Goal: Information Seeking & Learning: Learn about a topic

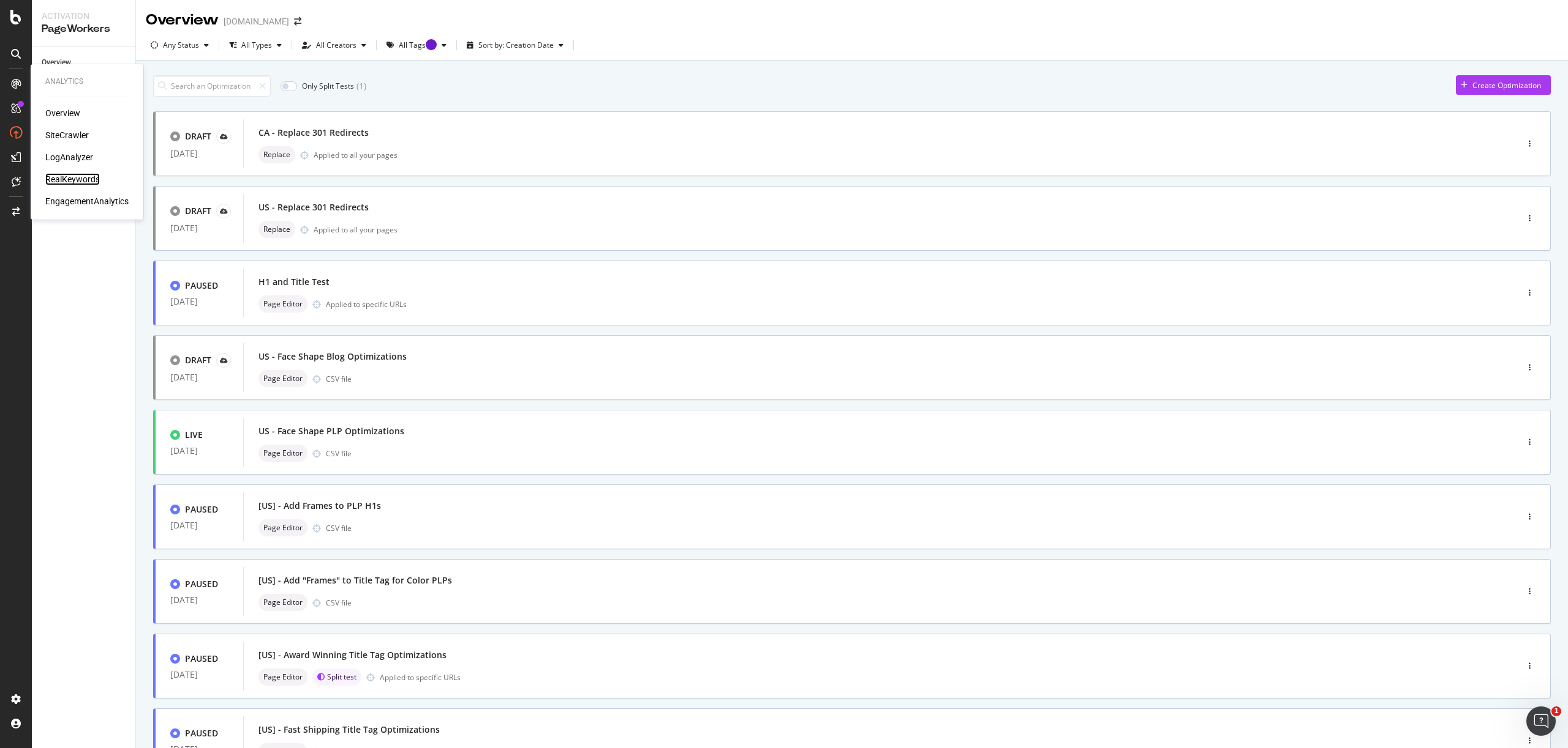
click at [83, 176] on div "RealKeywords" at bounding box center [72, 179] width 55 height 12
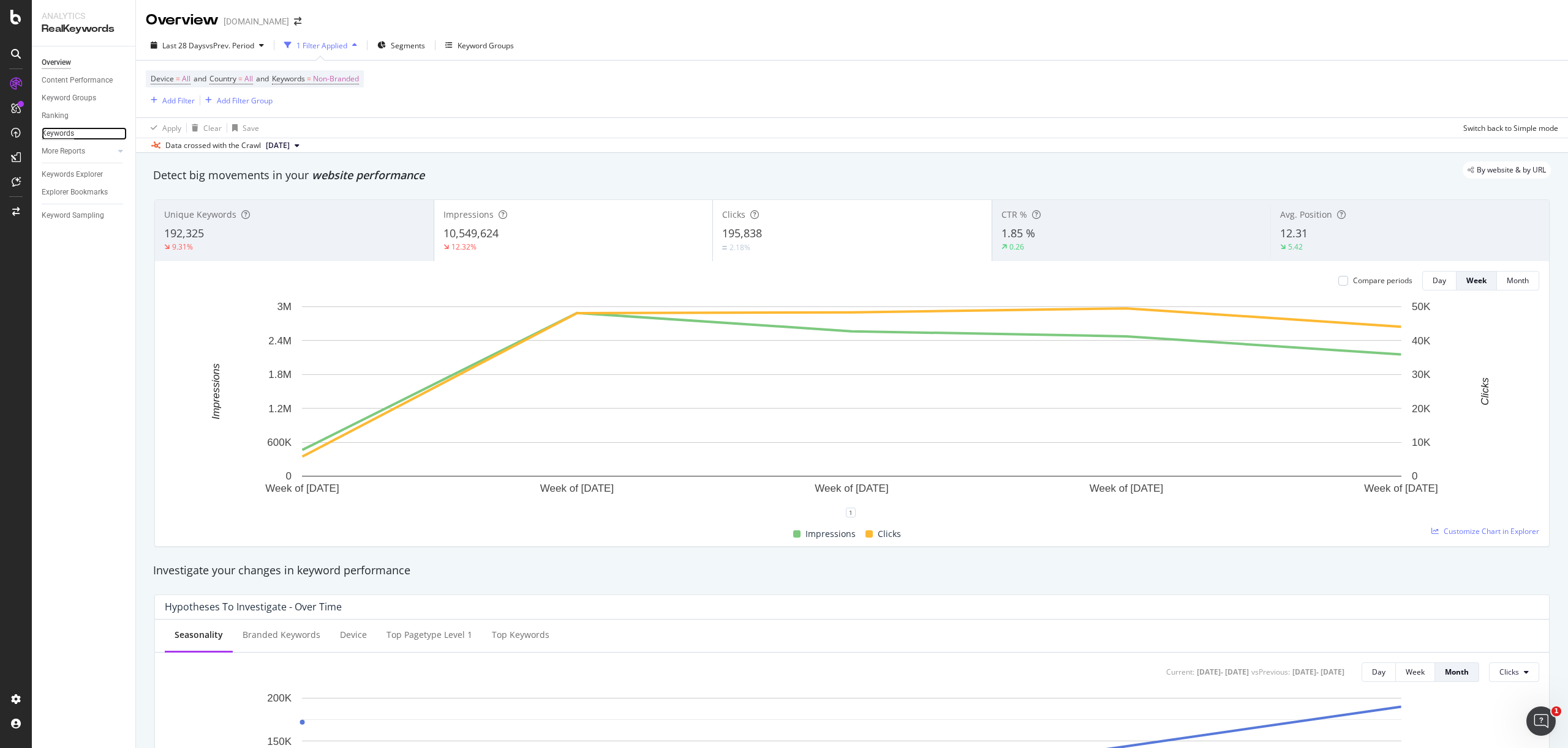
drag, startPoint x: 81, startPoint y: 134, endPoint x: 43, endPoint y: 127, distance: 38.6
click at [81, 134] on link "Keywords" at bounding box center [83, 133] width 85 height 12
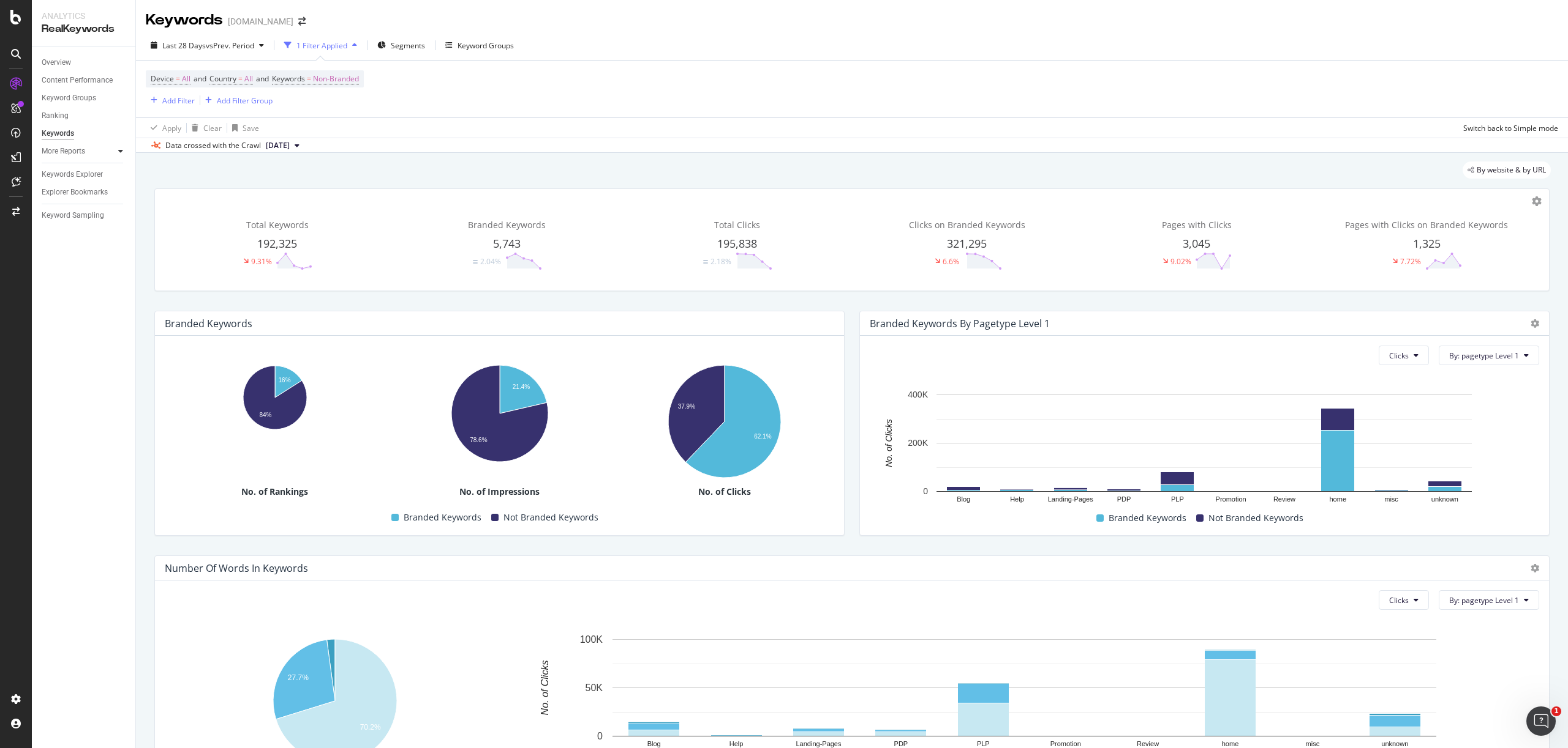
click at [121, 152] on icon at bounding box center [120, 152] width 5 height 8
click at [94, 82] on div "Content Performance" at bounding box center [77, 80] width 71 height 12
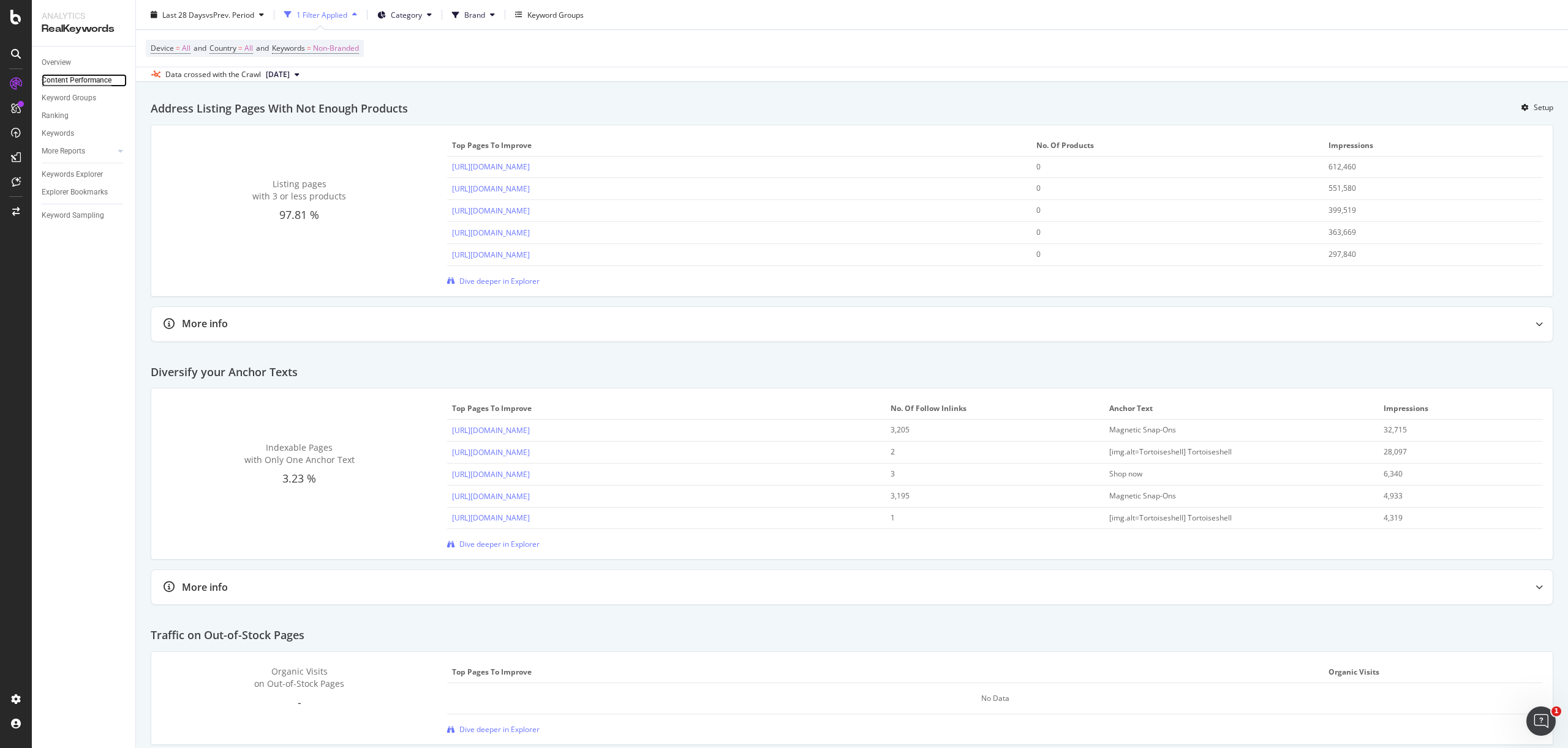
scroll to position [1328, 0]
click at [530, 172] on link "[URL][DOMAIN_NAME]" at bounding box center [490, 166] width 78 height 11
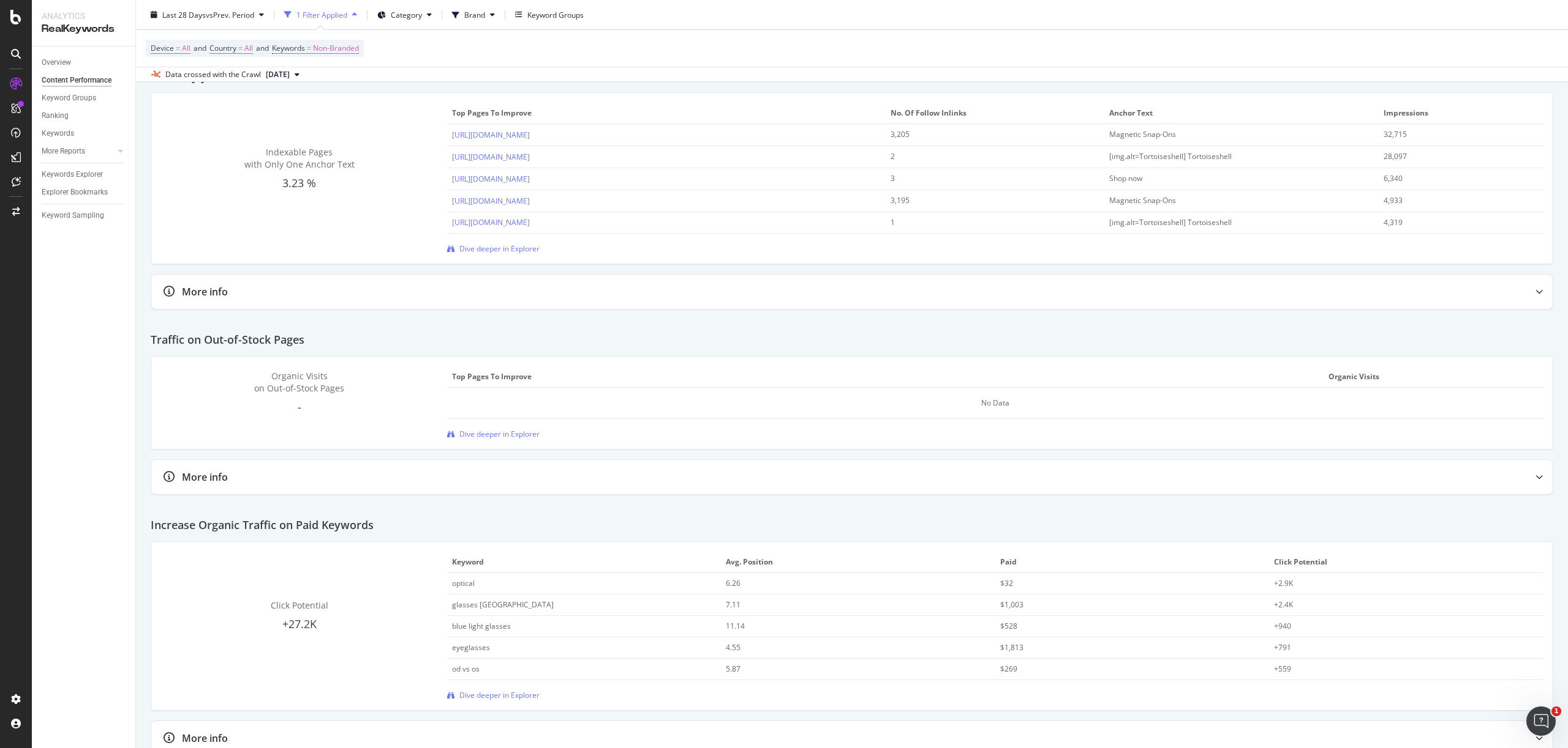
scroll to position [1622, 0]
drag, startPoint x: 60, startPoint y: 96, endPoint x: 59, endPoint y: 103, distance: 7.1
click at [60, 96] on div "Keyword Groups" at bounding box center [68, 98] width 55 height 12
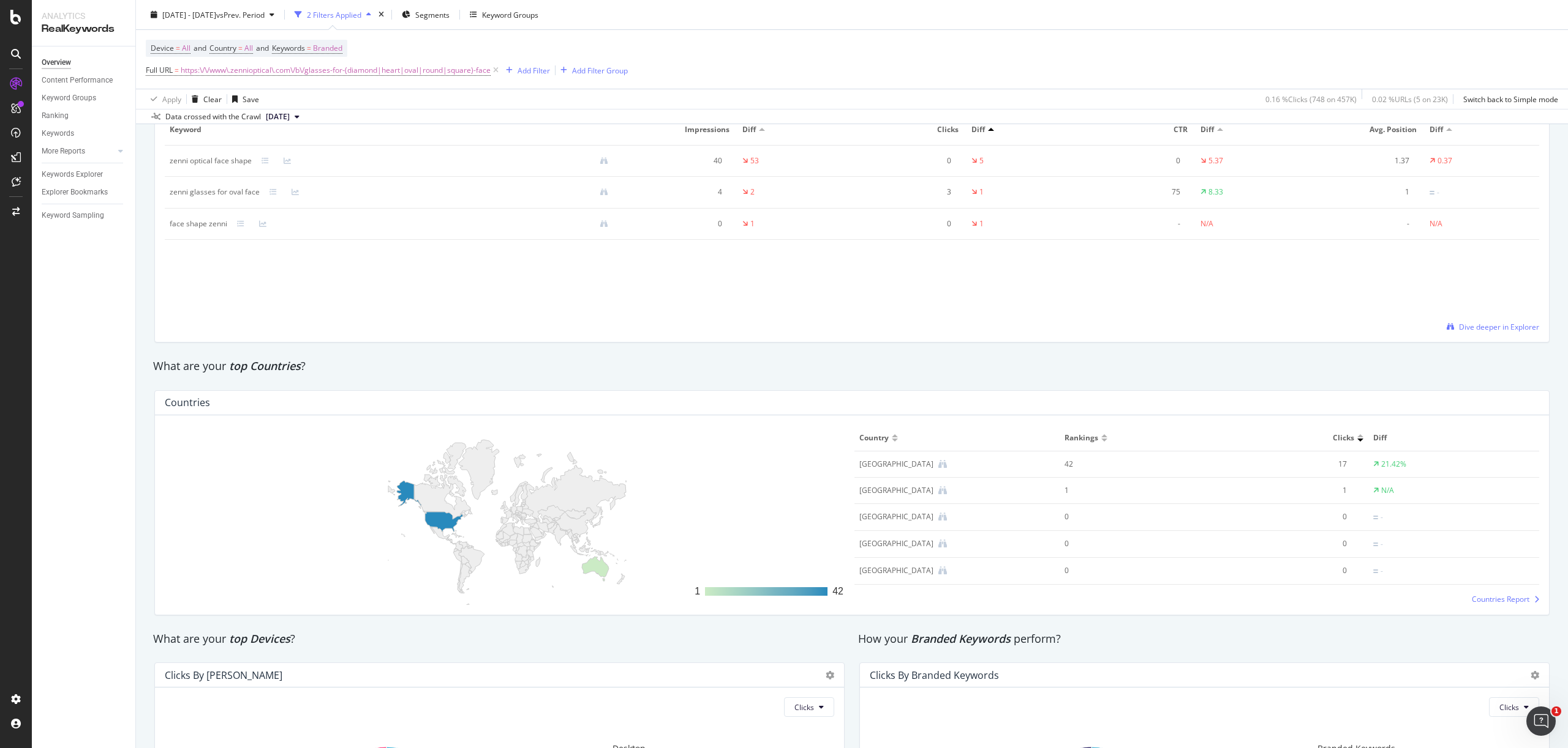
scroll to position [1530, 0]
